Goal: Manage account settings

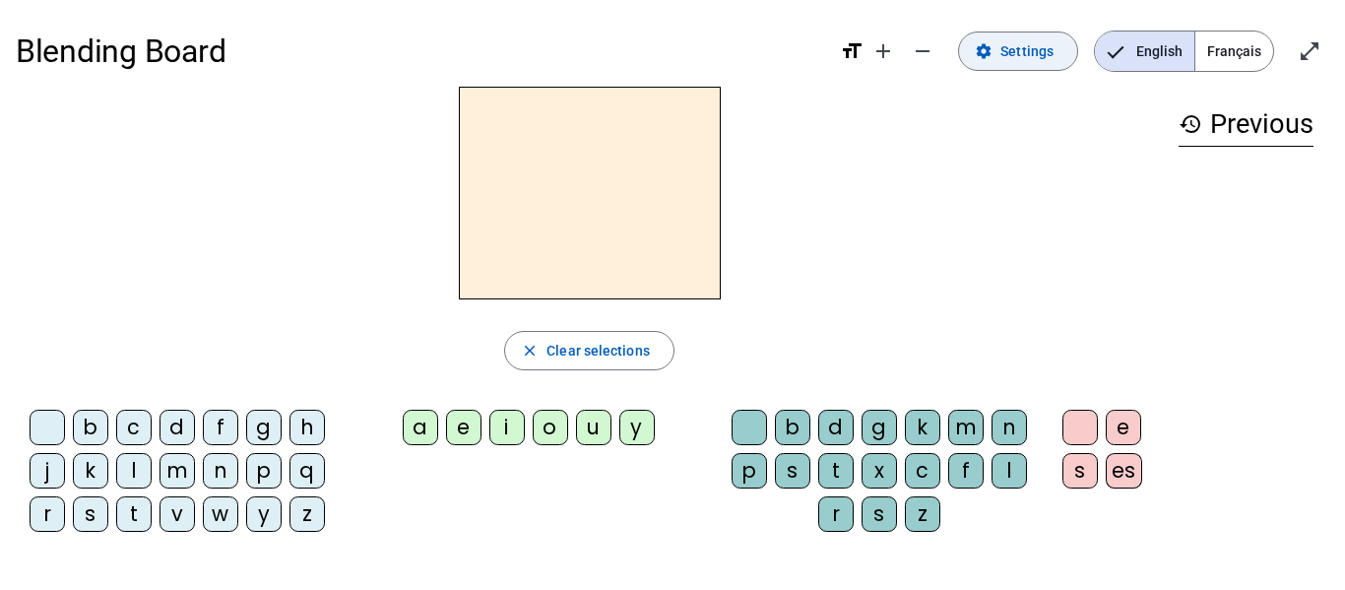
click at [1020, 42] on span "Settings" at bounding box center [1026, 51] width 53 height 24
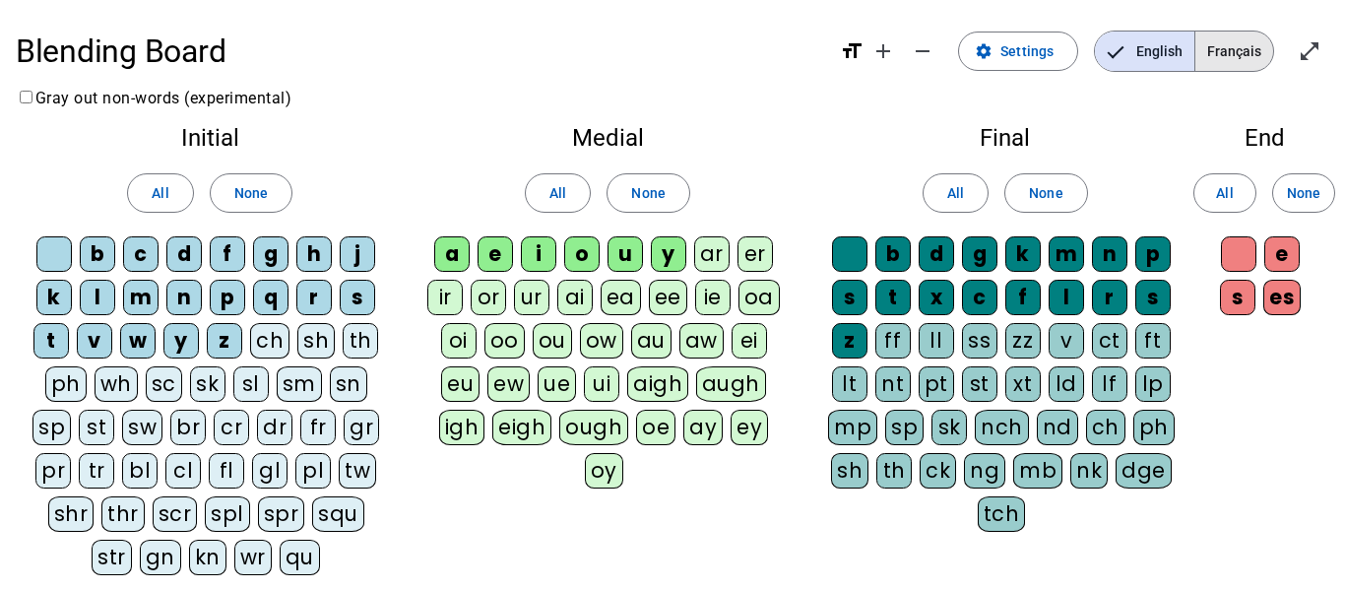
click at [1241, 57] on span "Français" at bounding box center [1234, 50] width 78 height 39
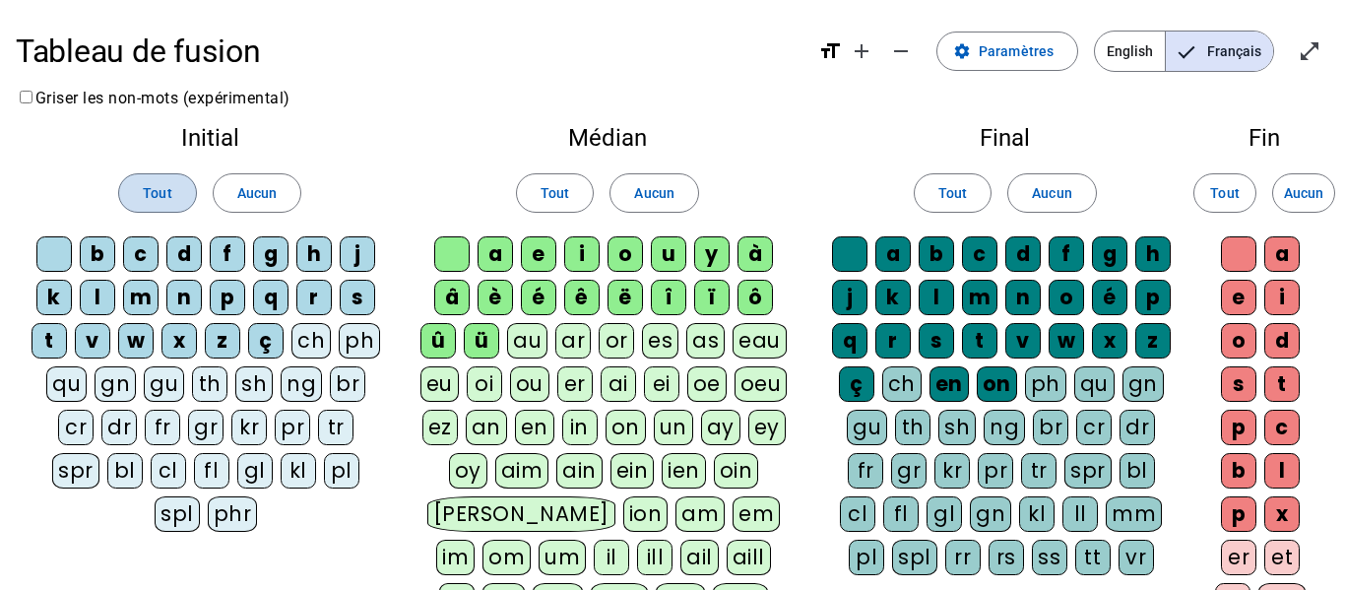
click at [176, 190] on span at bounding box center [157, 192] width 76 height 47
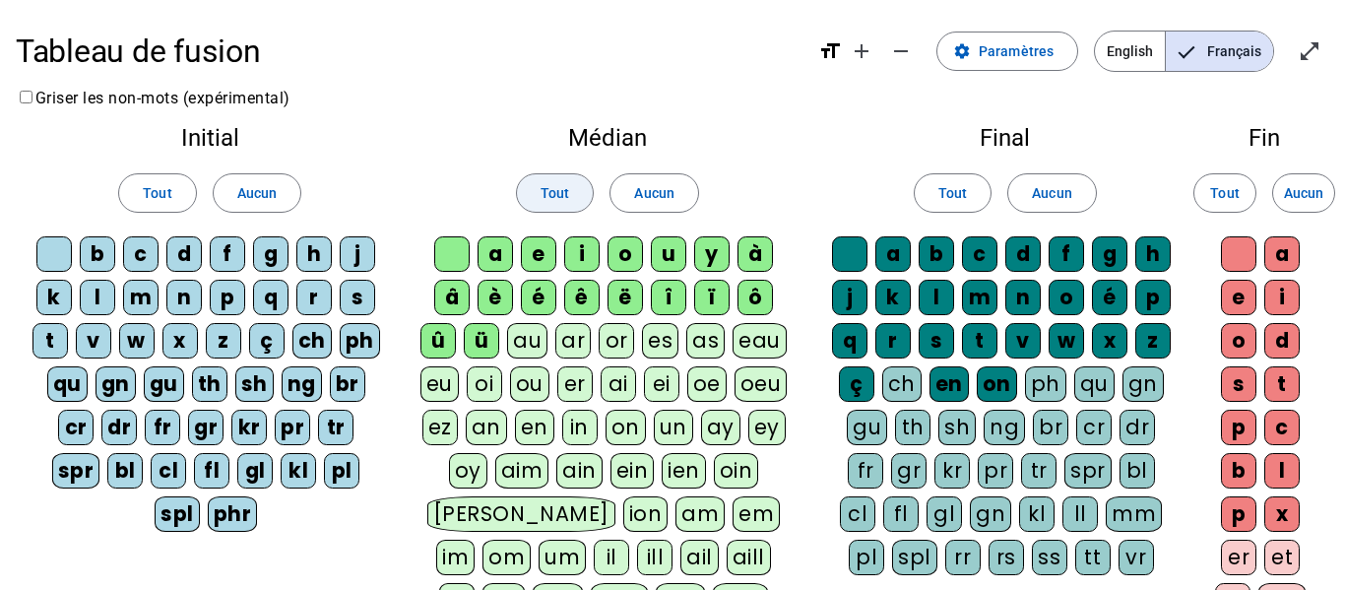
click at [565, 197] on span "Tout" at bounding box center [554, 193] width 29 height 24
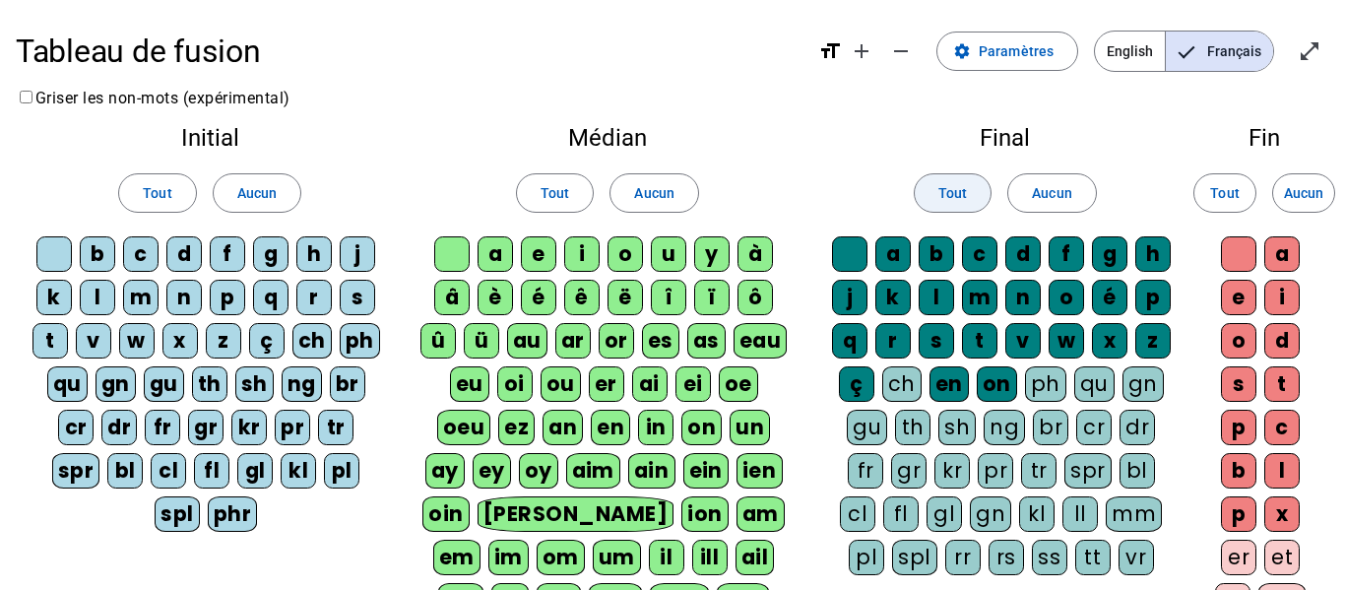
click at [926, 197] on span at bounding box center [952, 192] width 76 height 47
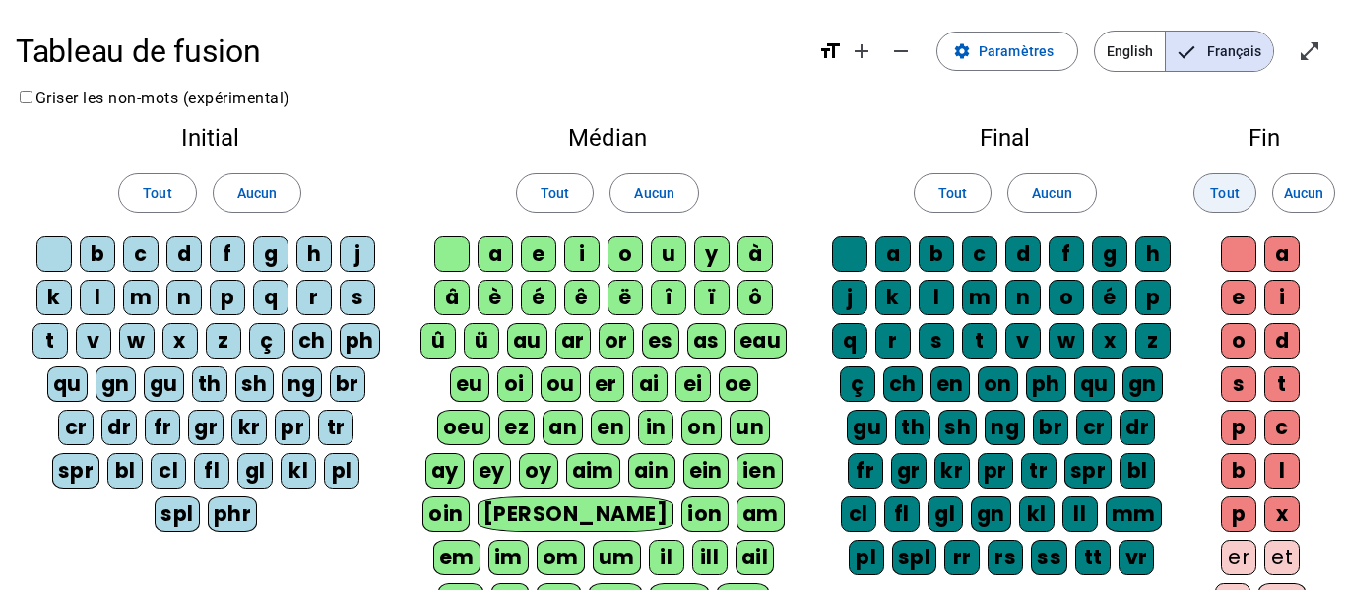
click at [1211, 190] on span "Tout" at bounding box center [1224, 193] width 29 height 24
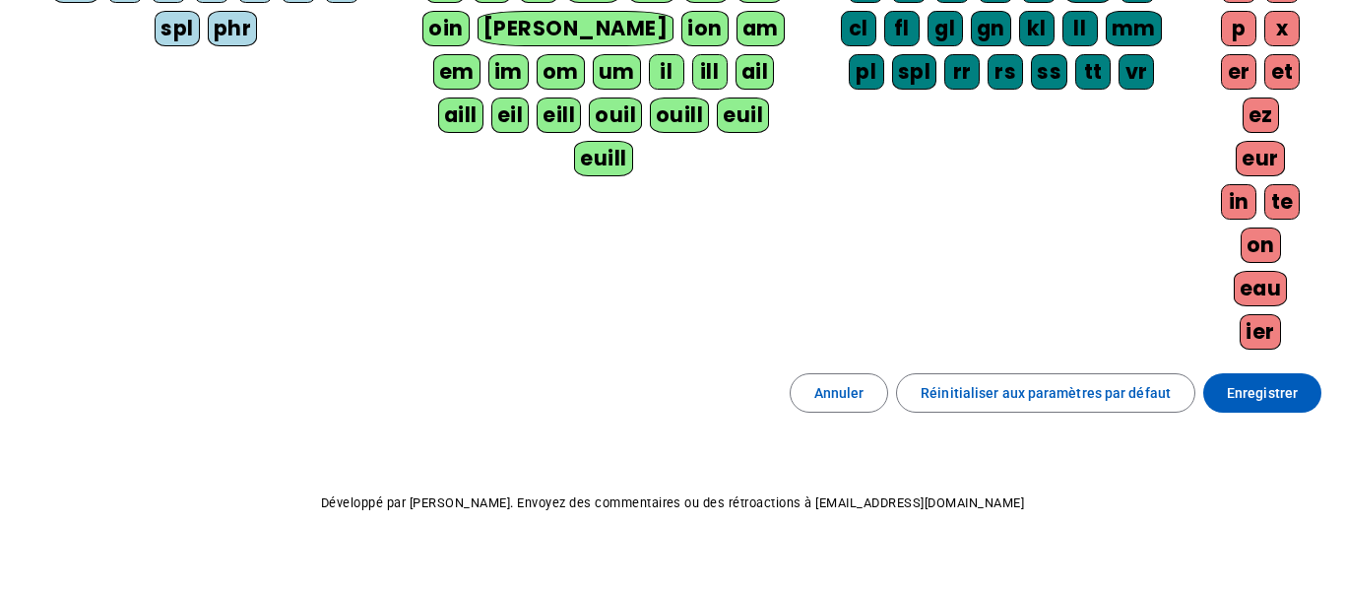
scroll to position [515, 0]
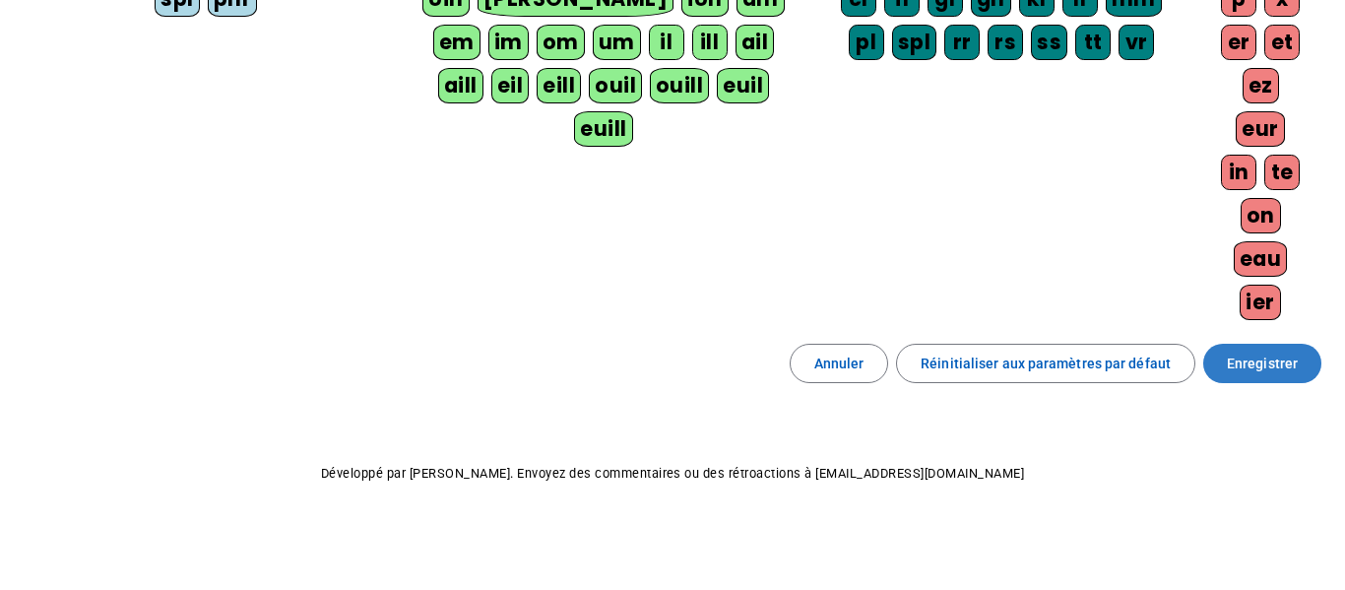
click at [1276, 371] on span "Enregistrer" at bounding box center [1261, 363] width 71 height 24
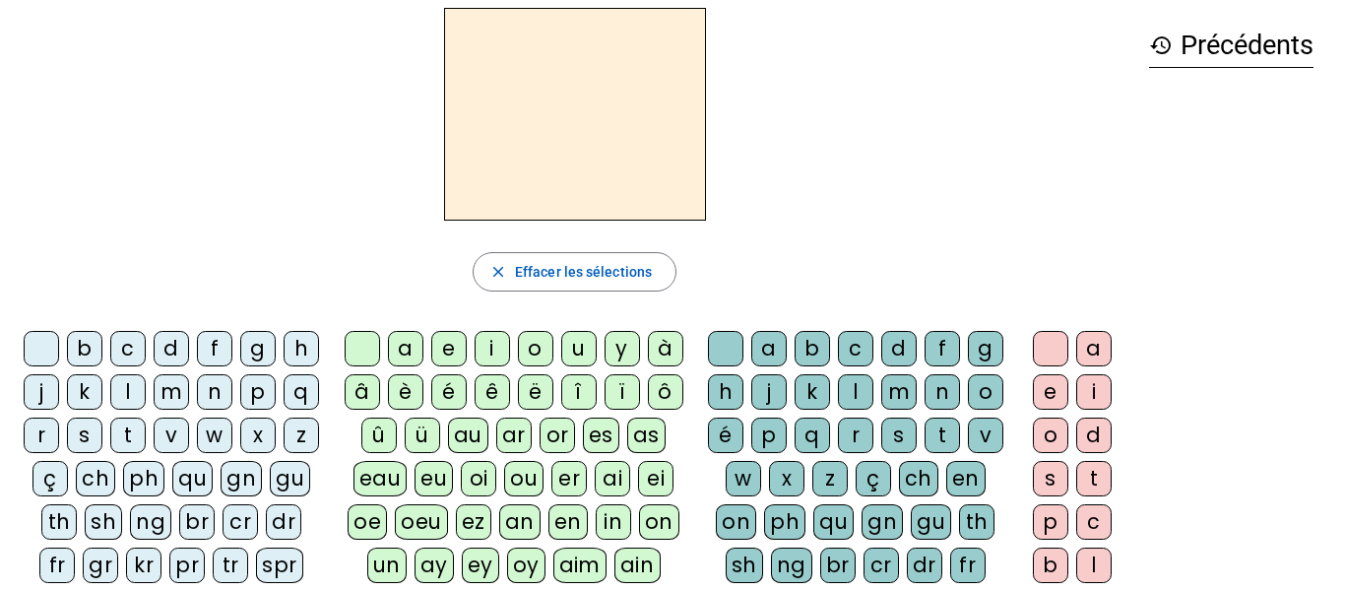
scroll to position [78, 0]
click at [146, 439] on div "t" at bounding box center [127, 435] width 35 height 35
click at [445, 344] on div "e" at bounding box center [448, 349] width 35 height 35
click at [189, 357] on div "d" at bounding box center [171, 349] width 35 height 35
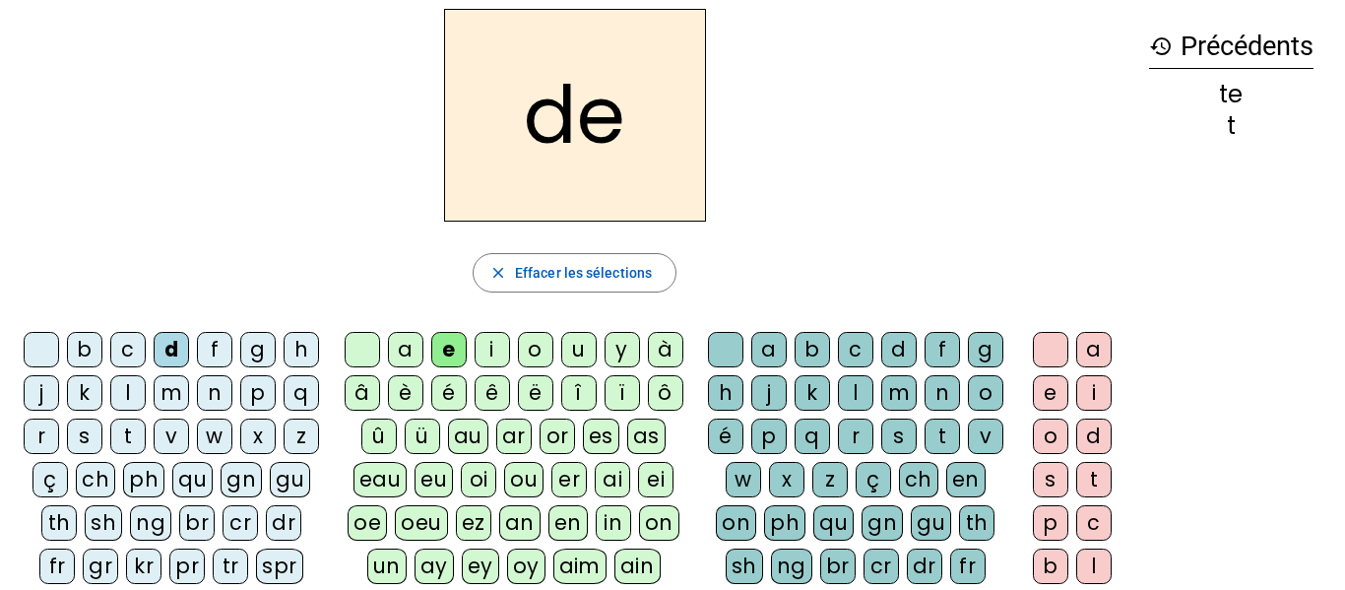
click at [189, 397] on div "m" at bounding box center [171, 392] width 35 height 35
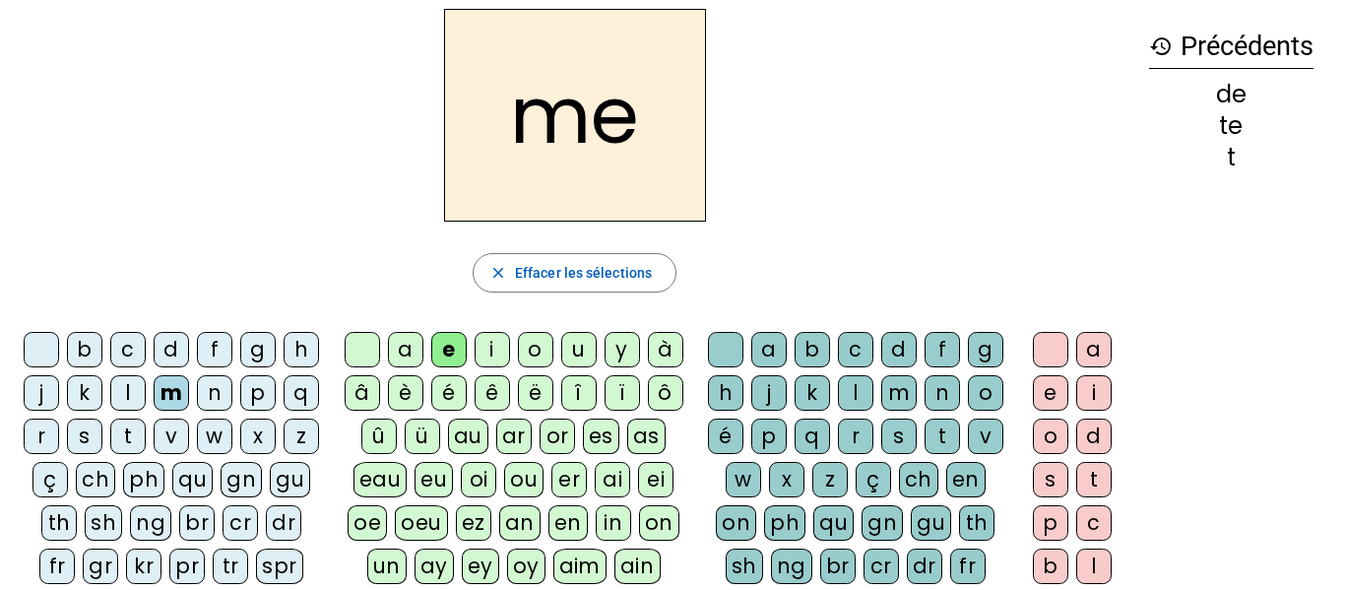
click at [399, 353] on div "a" at bounding box center [405, 349] width 35 height 35
click at [873, 403] on div "l" at bounding box center [855, 392] width 35 height 35
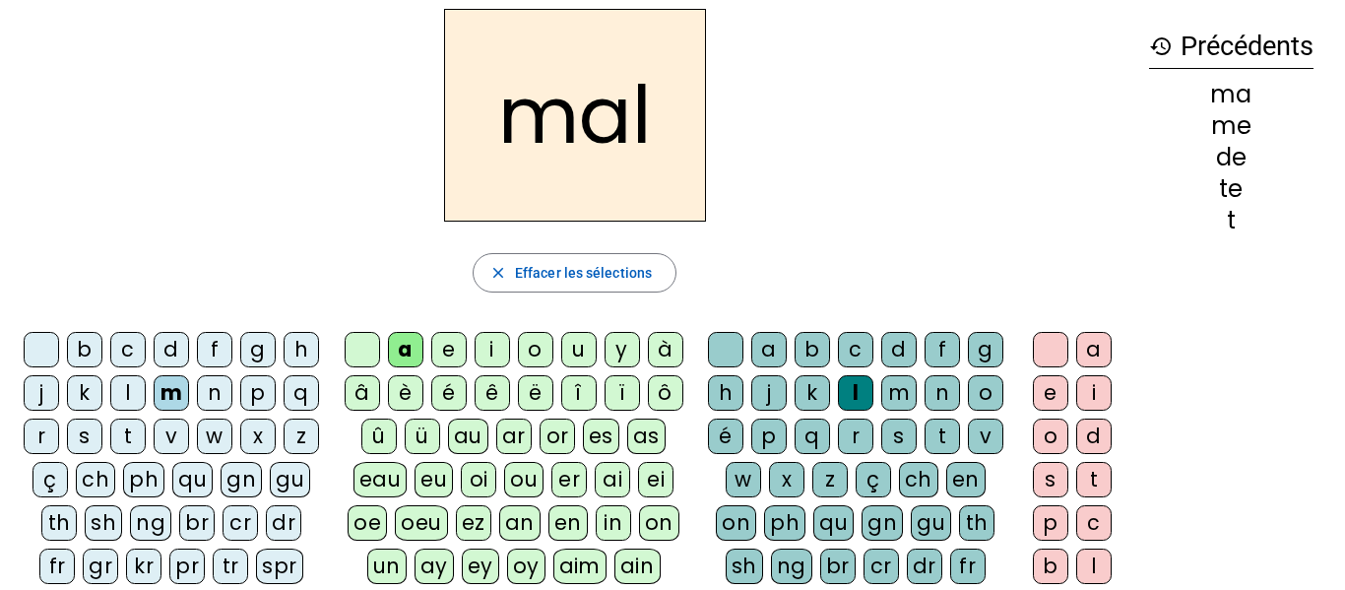
click at [489, 358] on div "i" at bounding box center [491, 349] width 35 height 35
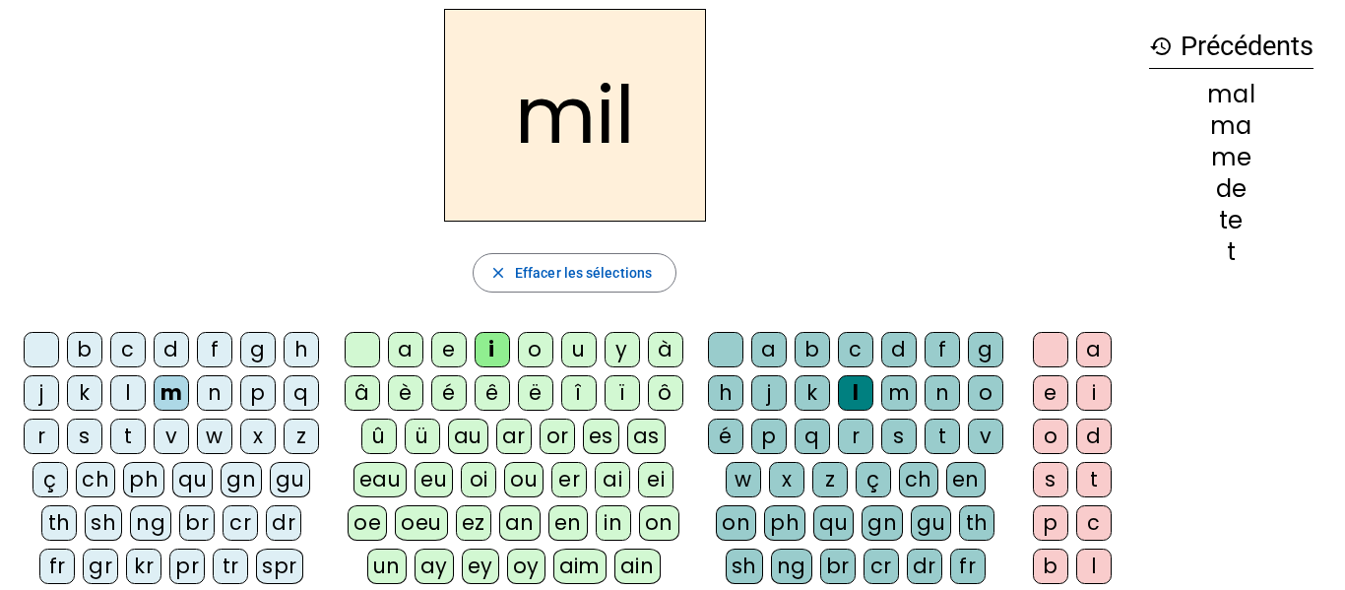
scroll to position [117, 0]
